Goal: Check status: Check status

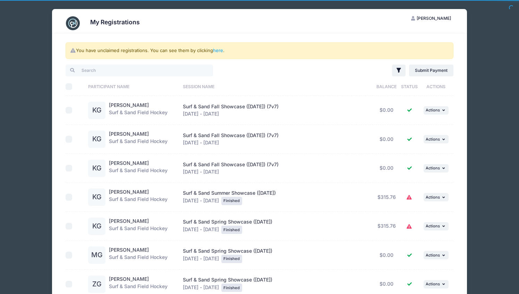
select select "50"
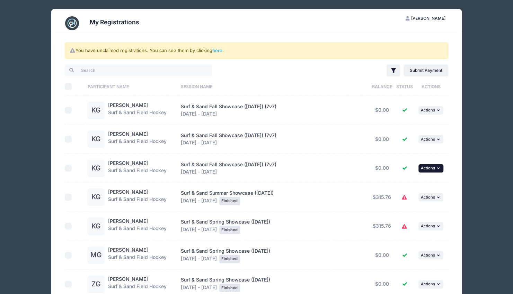
click at [437, 168] on button "... Actions" at bounding box center [431, 168] width 25 height 8
click at [418, 179] on link "View Registration" at bounding box center [408, 182] width 63 height 13
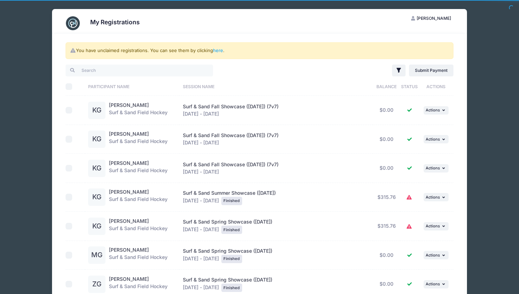
select select "50"
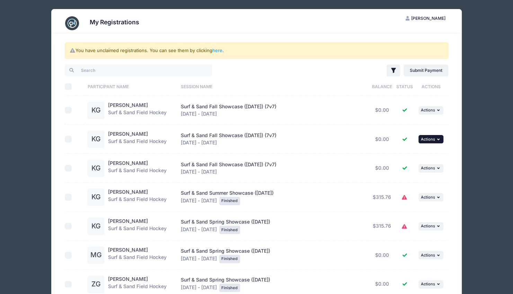
click at [434, 140] on span "Actions" at bounding box center [428, 139] width 14 height 5
click at [418, 153] on link "View Registration" at bounding box center [408, 153] width 63 height 13
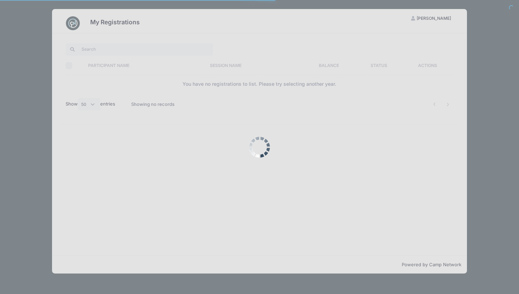
select select "50"
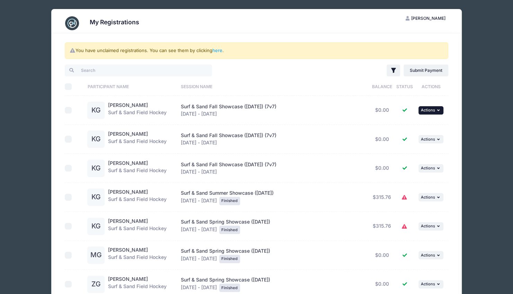
click at [436, 108] on button "... Actions" at bounding box center [431, 110] width 25 height 8
click at [412, 125] on link "View Registration" at bounding box center [408, 125] width 63 height 13
